Goal: Navigation & Orientation: Find specific page/section

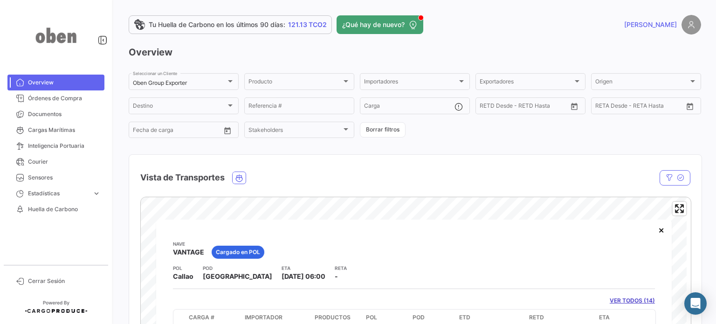
scroll to position [34, 0]
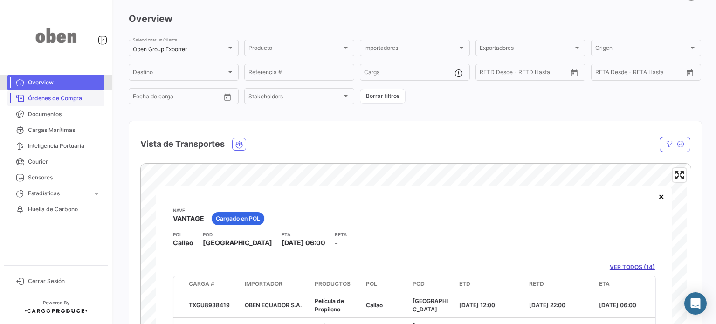
drag, startPoint x: 45, startPoint y: 82, endPoint x: 69, endPoint y: 97, distance: 27.7
click at [45, 82] on span "Overview" at bounding box center [64, 82] width 73 height 8
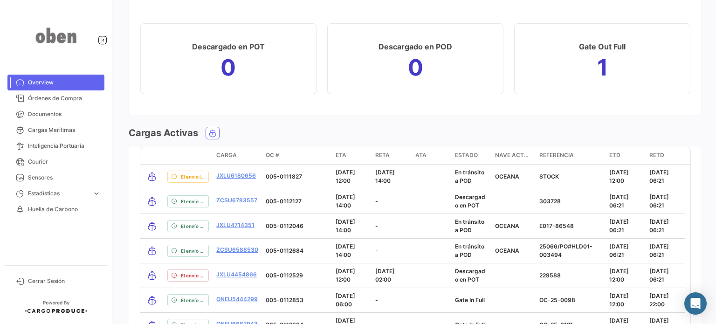
scroll to position [1026, 0]
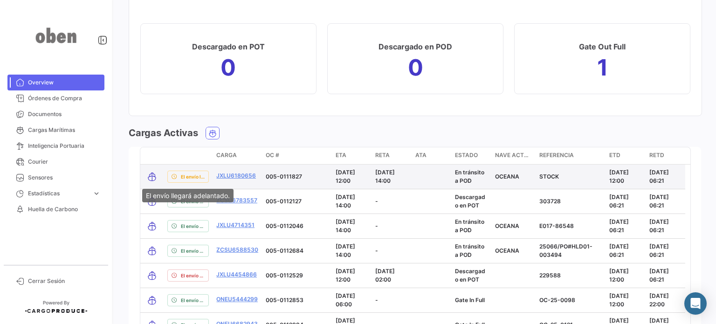
click at [187, 177] on span "El envío llegará adelantado." at bounding box center [193, 176] width 24 height 7
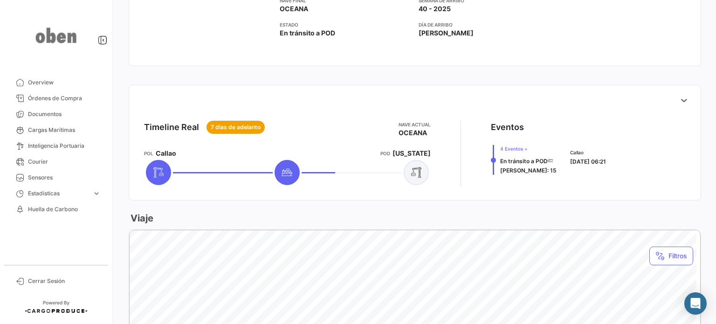
scroll to position [280, 0]
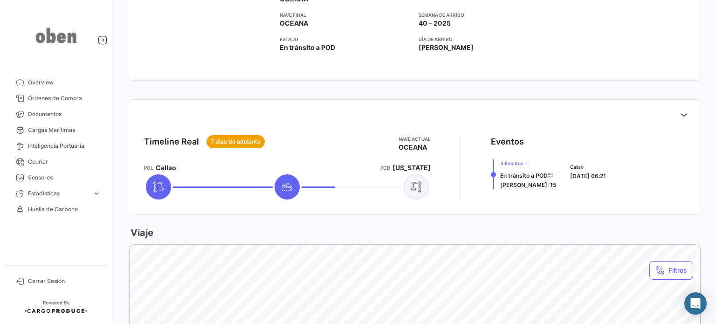
click at [58, 38] on img at bounding box center [56, 35] width 47 height 49
click at [104, 42] on icon at bounding box center [102, 39] width 9 height 9
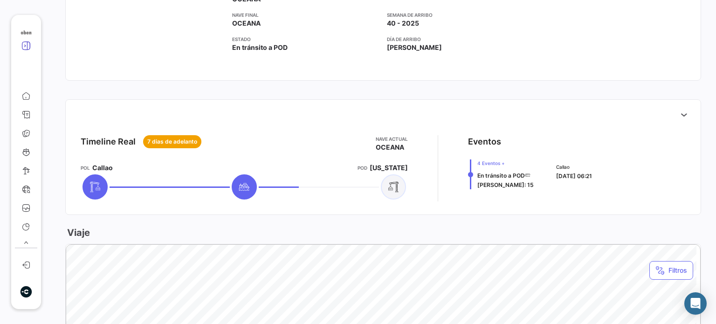
click at [26, 45] on icon at bounding box center [25, 45] width 9 height 9
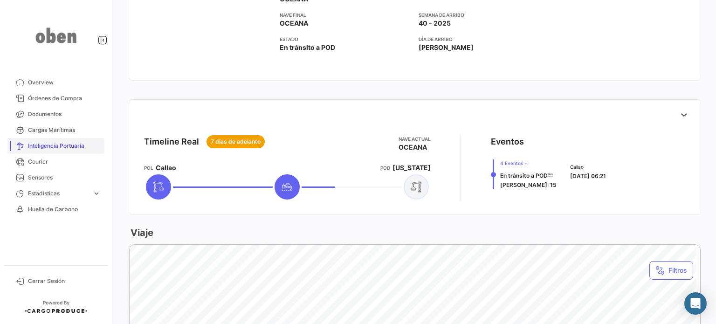
click at [73, 149] on span "Inteligencia Portuaria" at bounding box center [64, 146] width 73 height 8
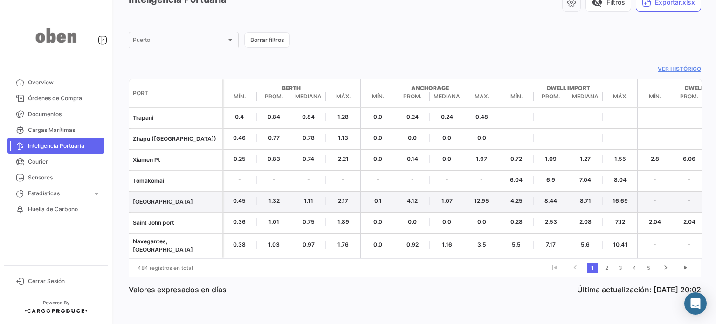
scroll to position [55, 0]
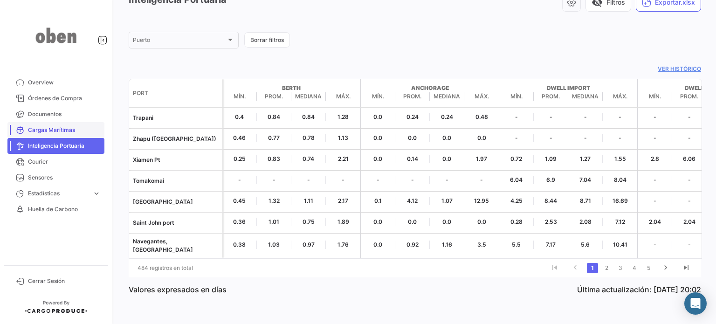
click at [65, 134] on span "Cargas Marítimas" at bounding box center [64, 130] width 73 height 8
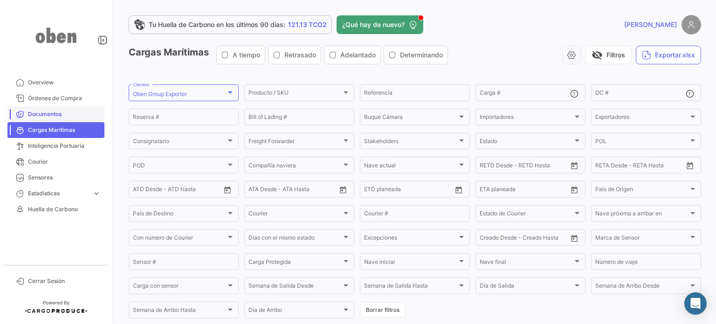
click at [60, 115] on span "Documentos" at bounding box center [64, 114] width 73 height 8
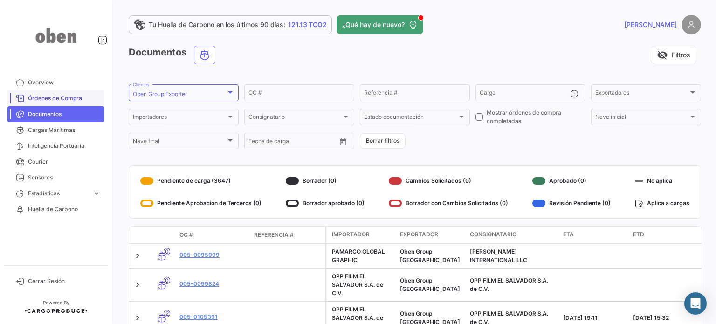
click at [57, 99] on span "Órdenes de Compra" at bounding box center [64, 98] width 73 height 8
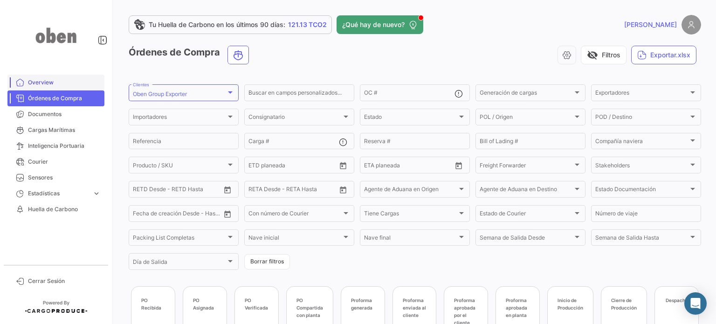
click at [56, 83] on span "Overview" at bounding box center [64, 82] width 73 height 8
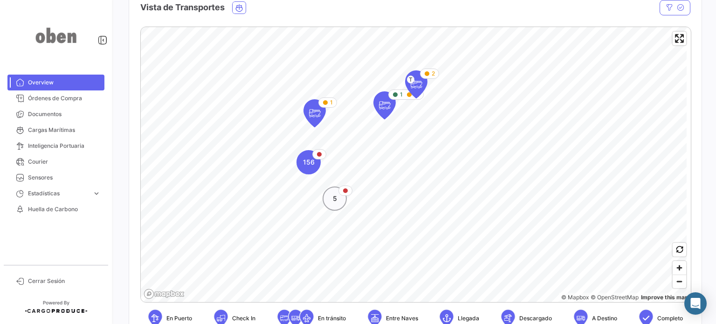
scroll to position [187, 0]
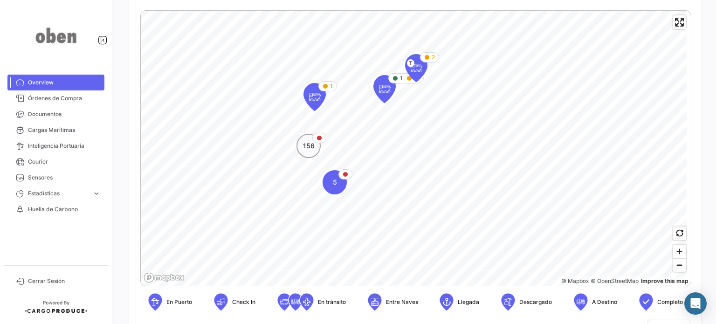
click at [312, 146] on span "156" at bounding box center [309, 145] width 12 height 9
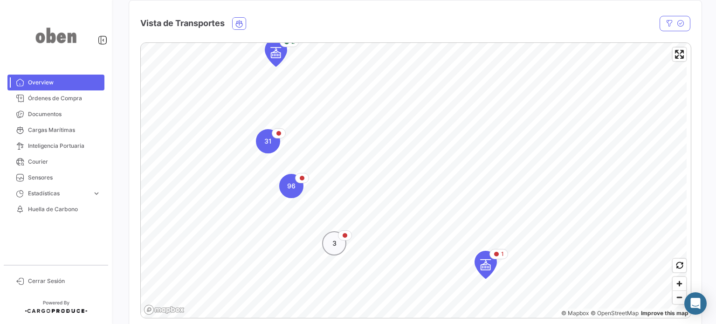
scroll to position [233, 0]
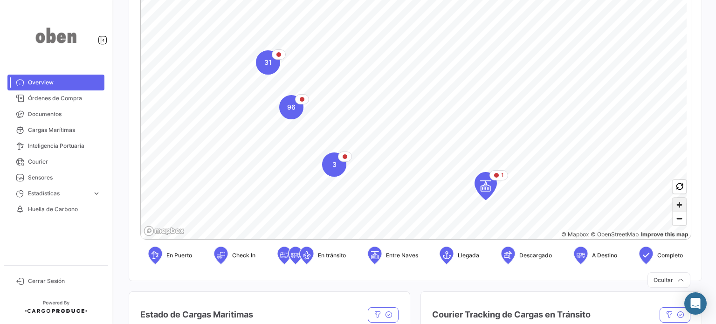
click at [675, 208] on span "Zoom in" at bounding box center [680, 205] width 14 height 14
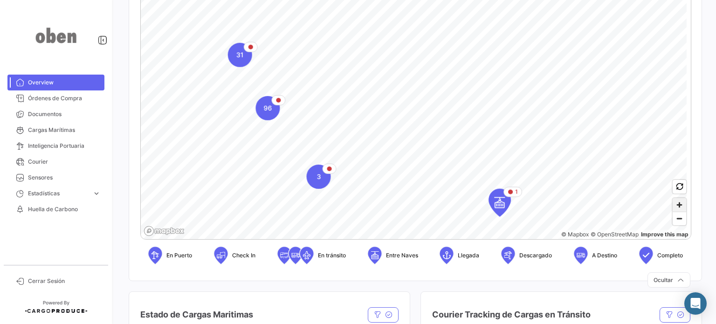
click at [675, 208] on span "Zoom in" at bounding box center [680, 205] width 14 height 14
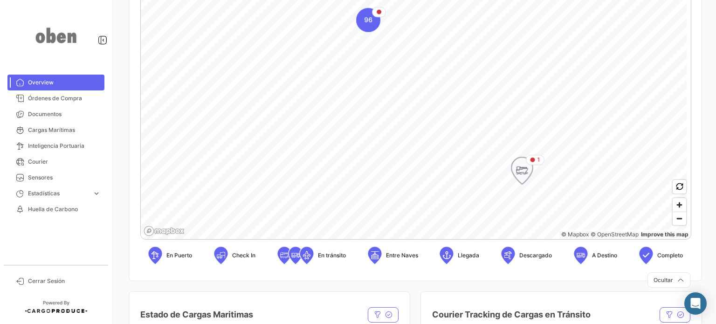
click at [533, 172] on icon "Map marker" at bounding box center [522, 171] width 22 height 28
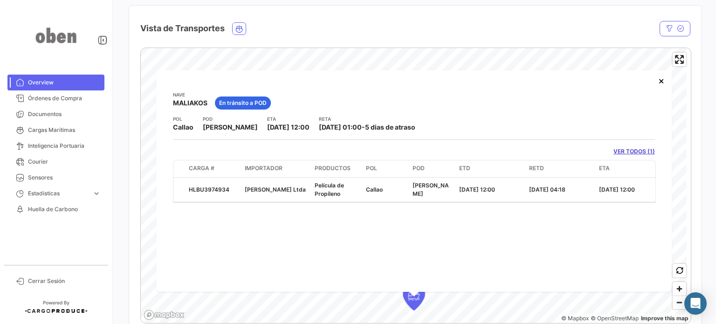
scroll to position [175, 0]
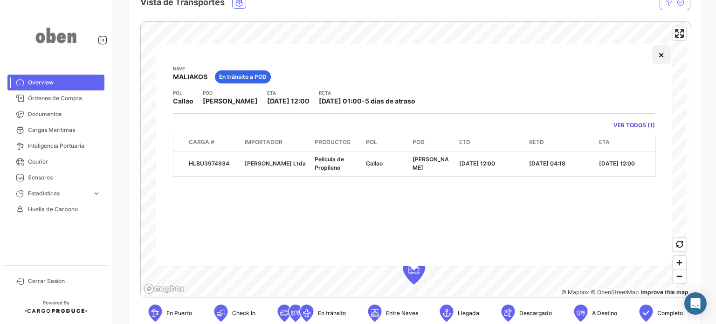
click at [660, 56] on button "×" at bounding box center [661, 54] width 19 height 19
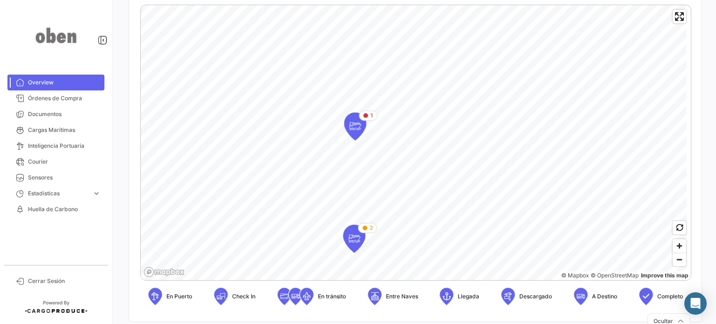
scroll to position [129, 0]
